Goal: Task Accomplishment & Management: Complete application form

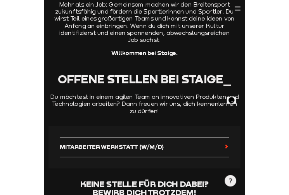
scroll to position [194, 0]
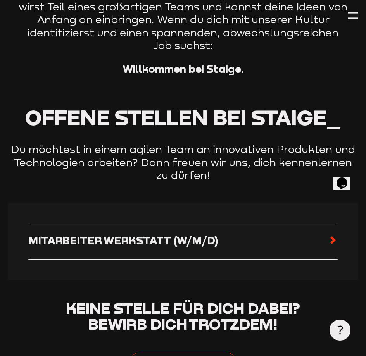
click at [136, 234] on div "Mitarbeiter Werkstatt (w/m/d)" at bounding box center [183, 241] width 350 height 77
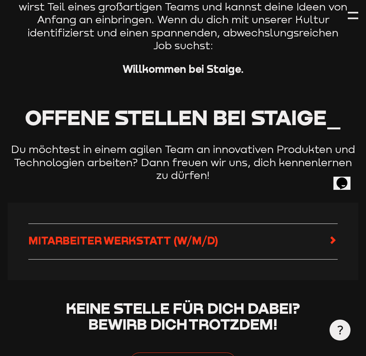
click at [137, 234] on h4 "Mitarbeiter Werkstatt (w/m/d)" at bounding box center [123, 241] width 190 height 15
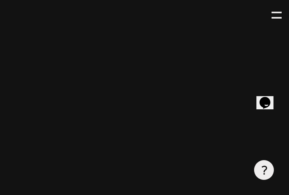
scroll to position [968, 0]
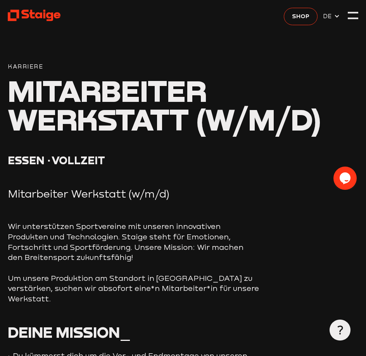
drag, startPoint x: 134, startPoint y: 232, endPoint x: 127, endPoint y: 245, distance: 14.7
click at [127, 245] on span "Wir unterstützen Sportvereine mit unseren innovativen Produkten und Technologie…" at bounding box center [125, 242] width 235 height 40
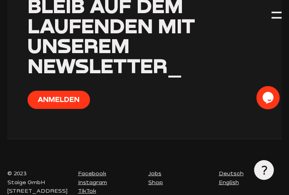
scroll to position [1261, 0]
